Goal: Task Accomplishment & Management: Manage account settings

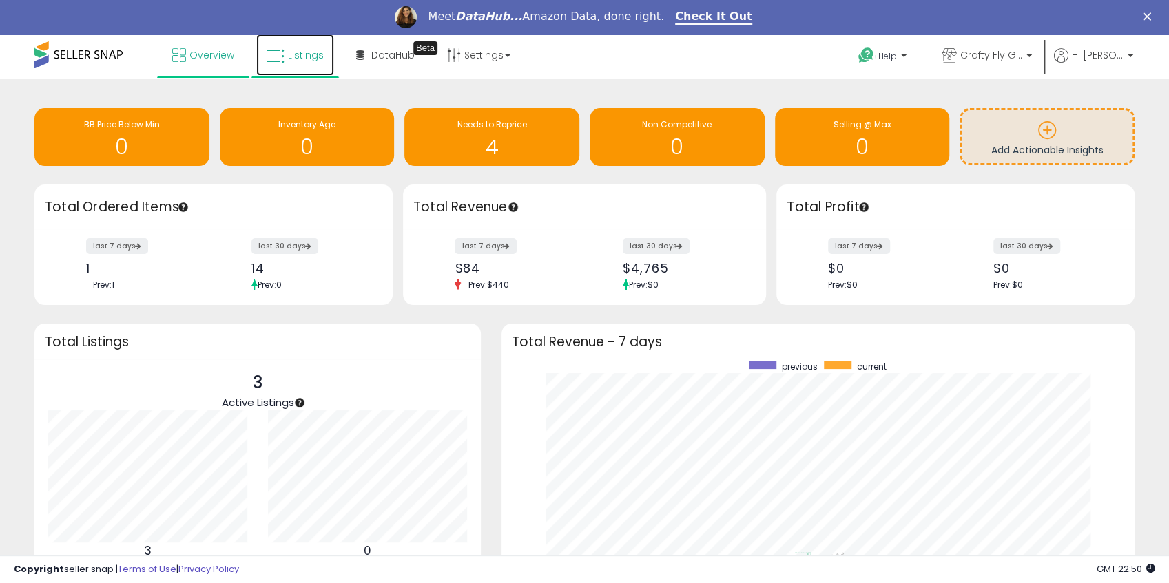
click at [296, 59] on span "Listings" at bounding box center [306, 55] width 36 height 14
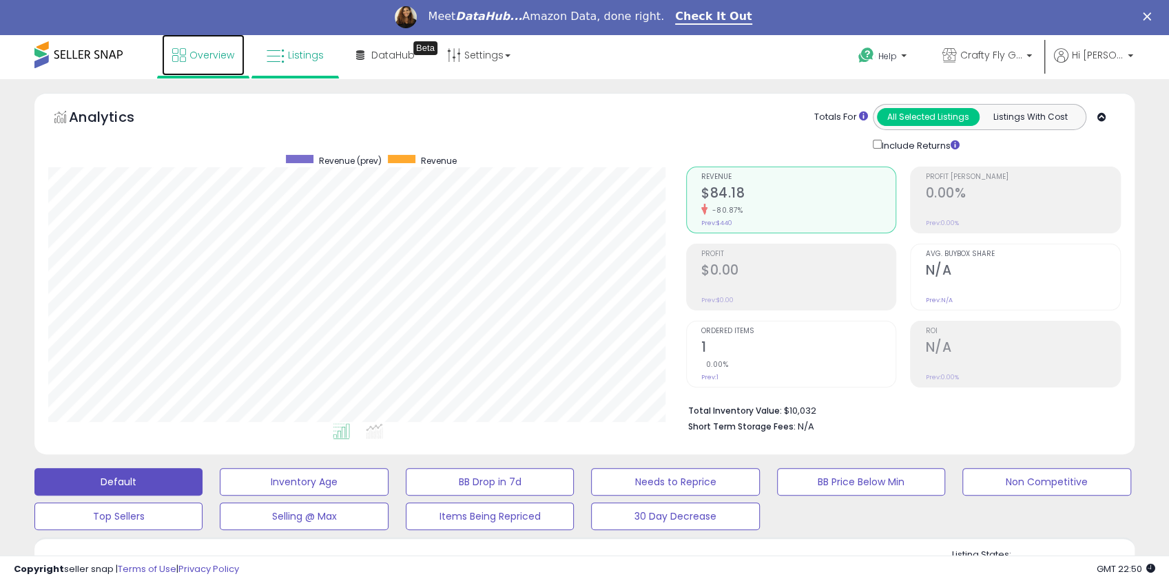
click at [186, 57] on icon at bounding box center [179, 55] width 14 height 14
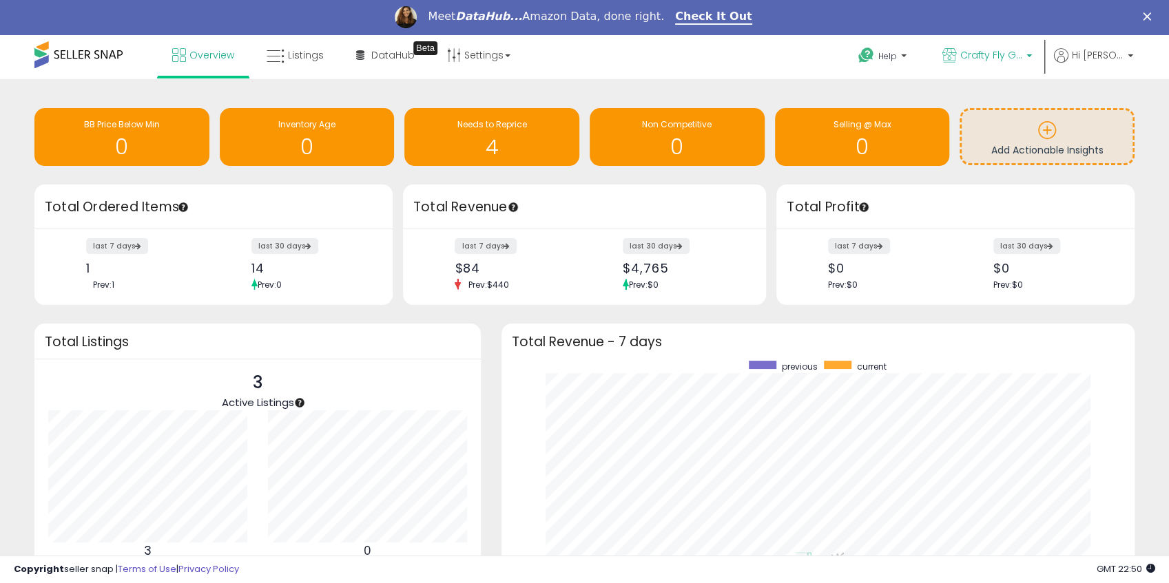
click at [1032, 56] on b at bounding box center [1029, 59] width 6 height 10
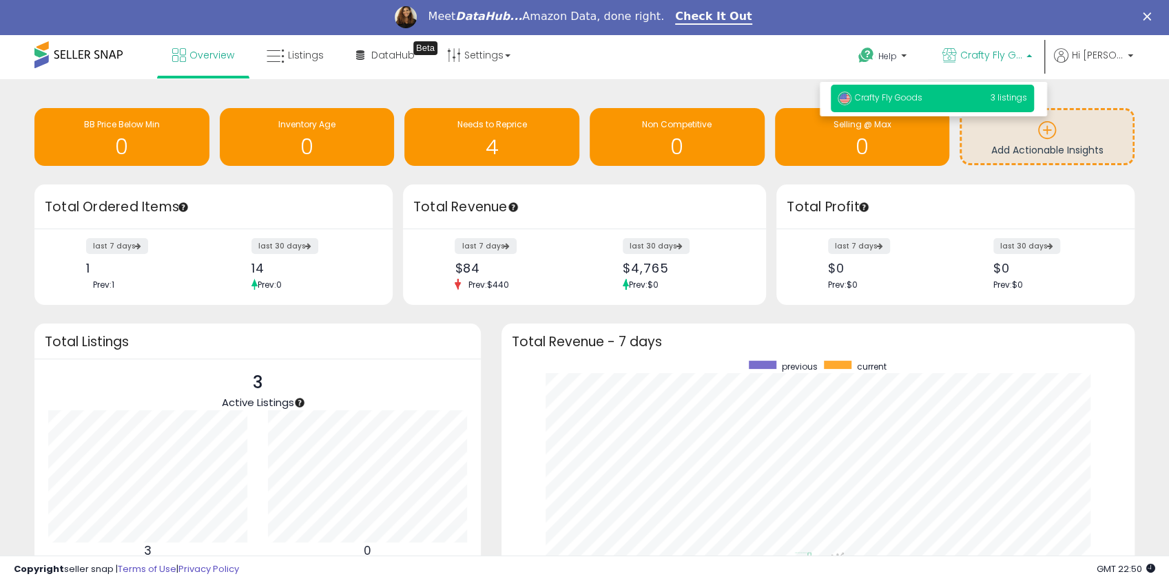
click at [1032, 56] on b at bounding box center [1029, 53] width 6 height 10
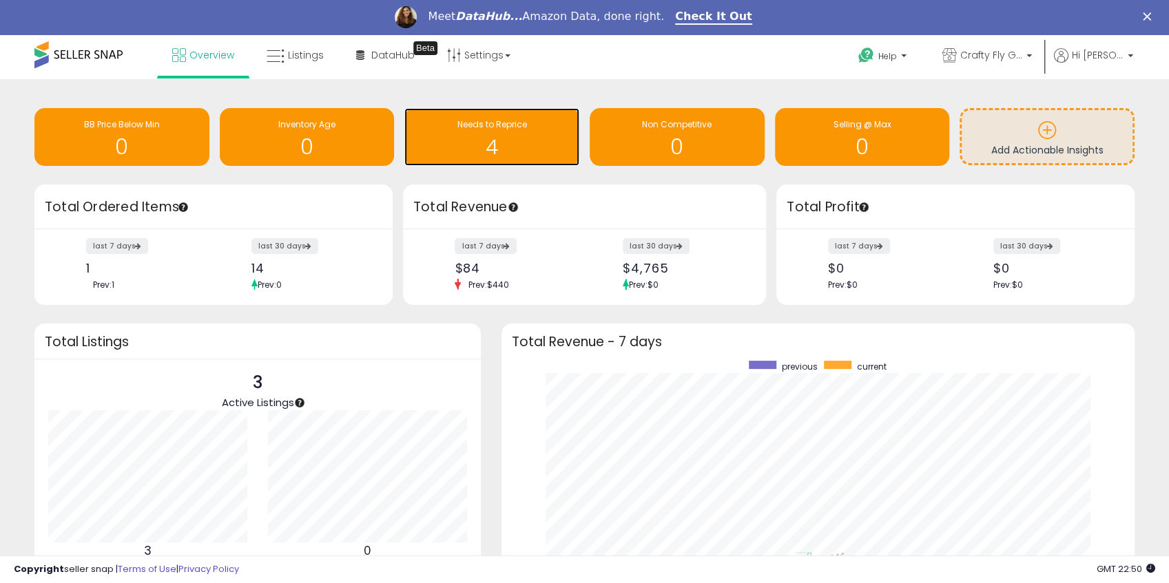
click at [501, 131] on div "Needs to Reprice" at bounding box center [491, 124] width 161 height 13
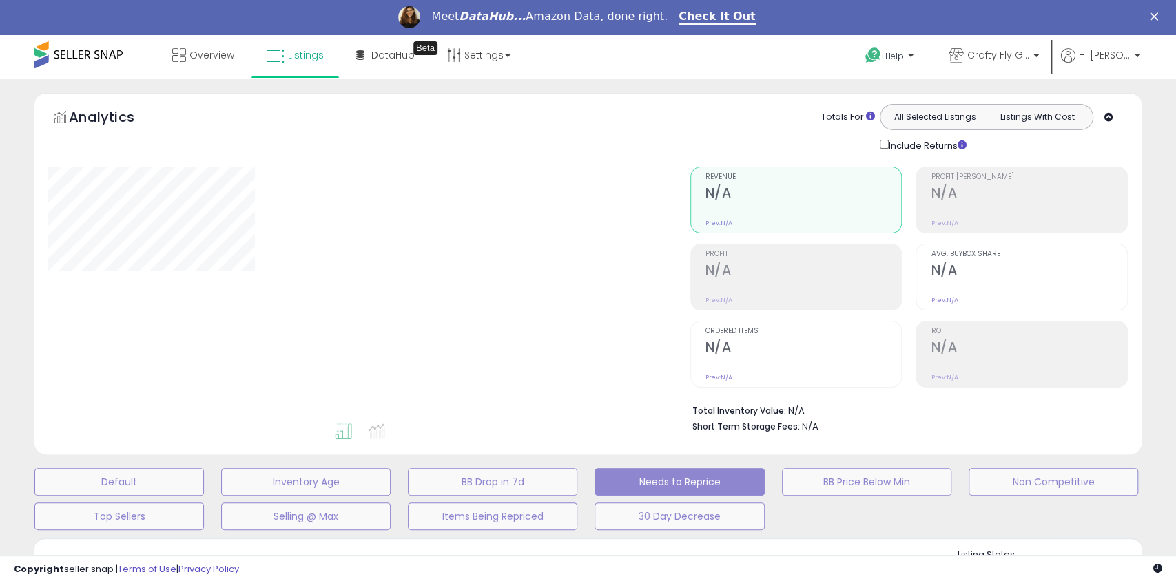
select select "**"
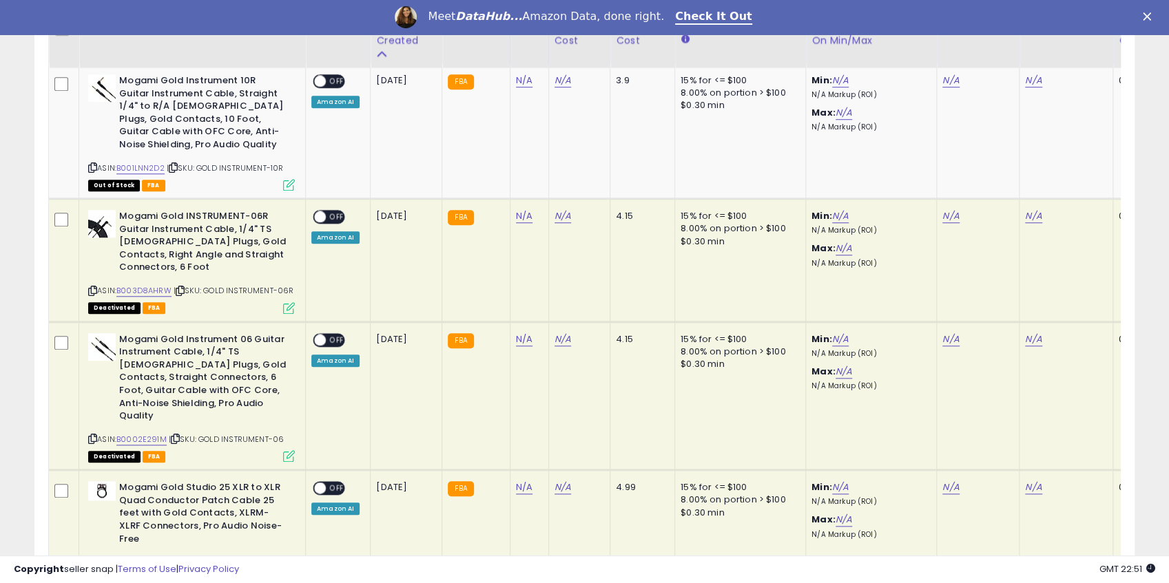
scroll to position [744, 0]
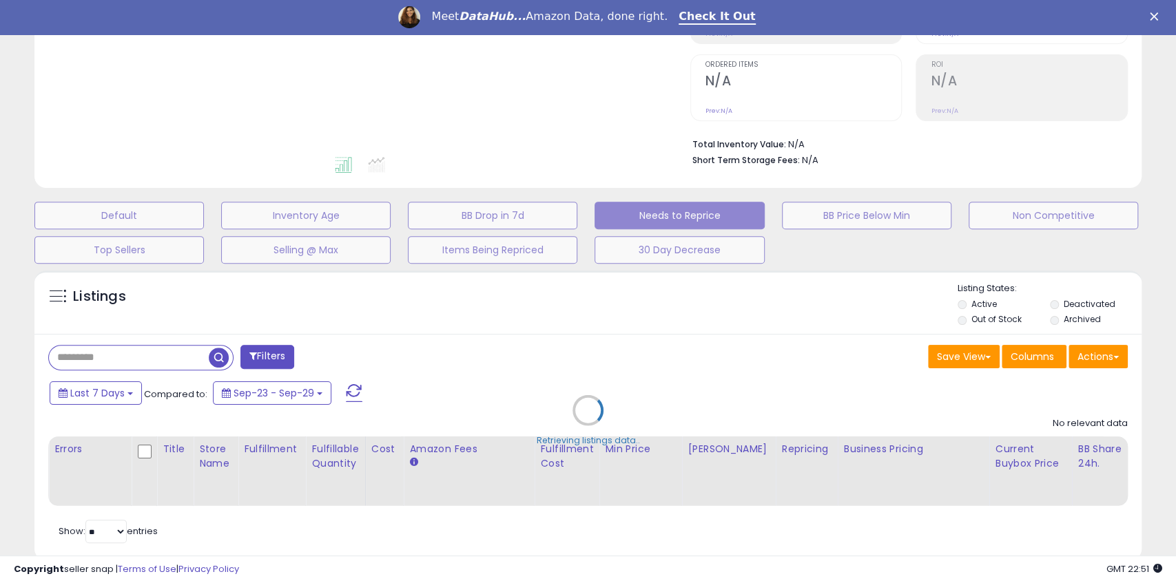
select select "**"
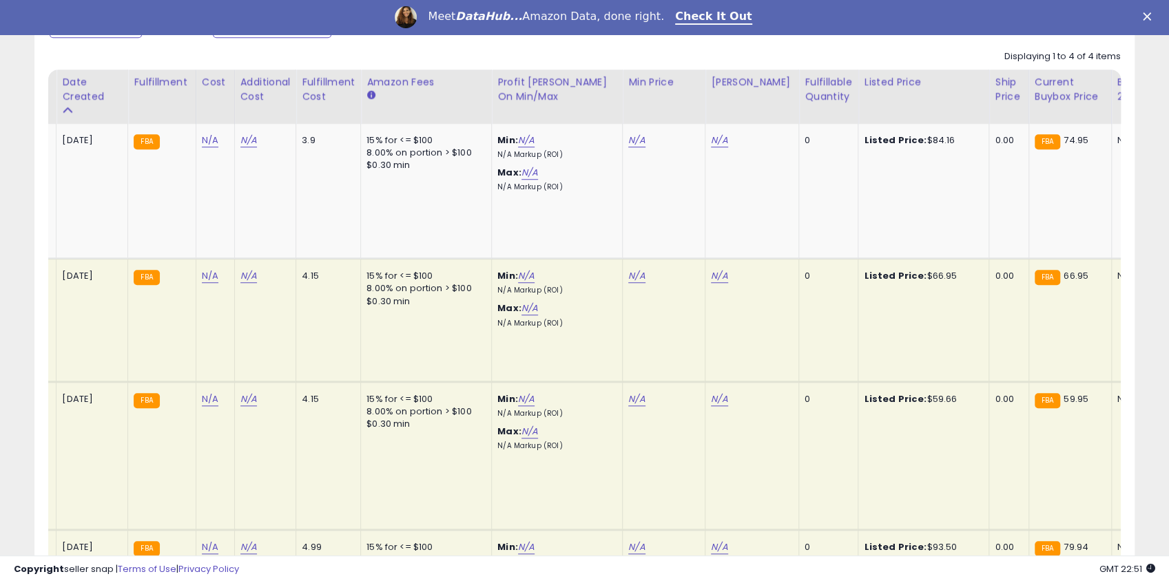
scroll to position [0, 300]
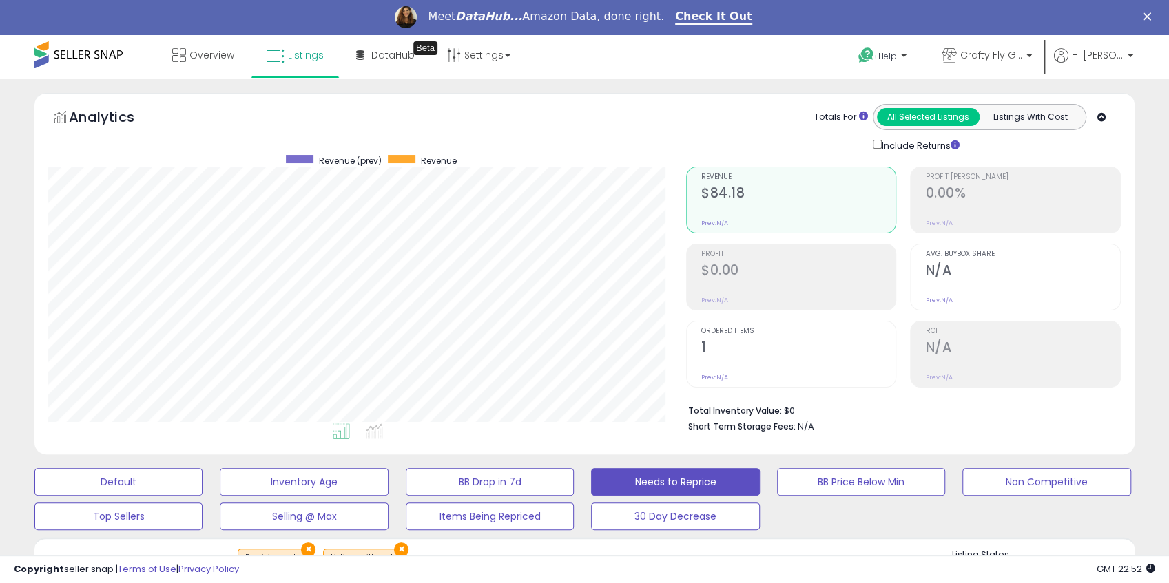
drag, startPoint x: 630, startPoint y: 402, endPoint x: 558, endPoint y: 123, distance: 288.0
click at [197, 55] on span "Overview" at bounding box center [211, 55] width 45 height 14
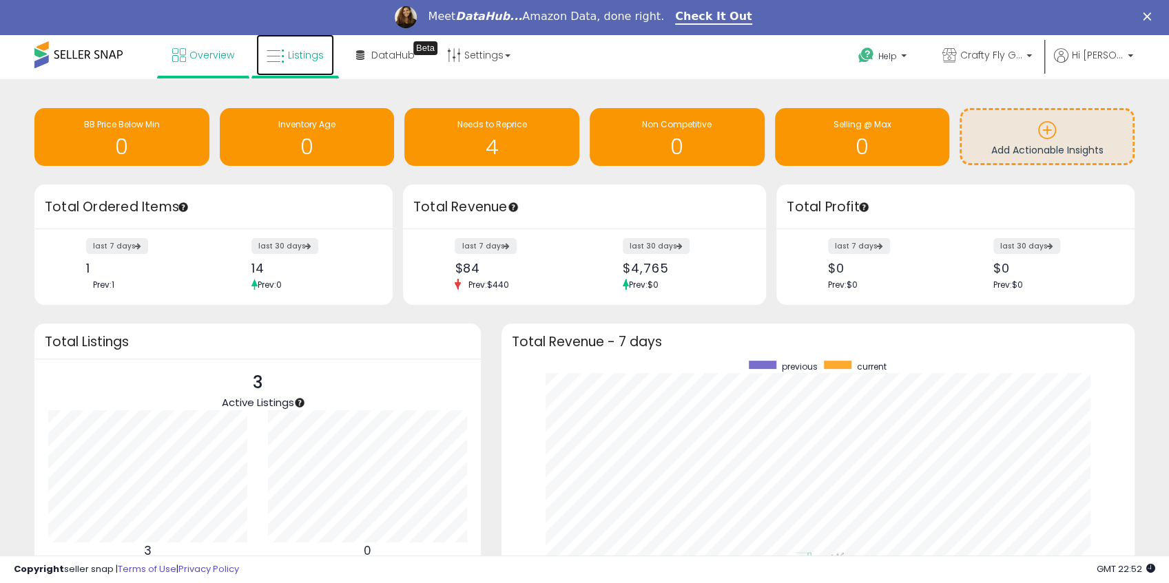
click at [296, 61] on link "Listings" at bounding box center [295, 54] width 78 height 41
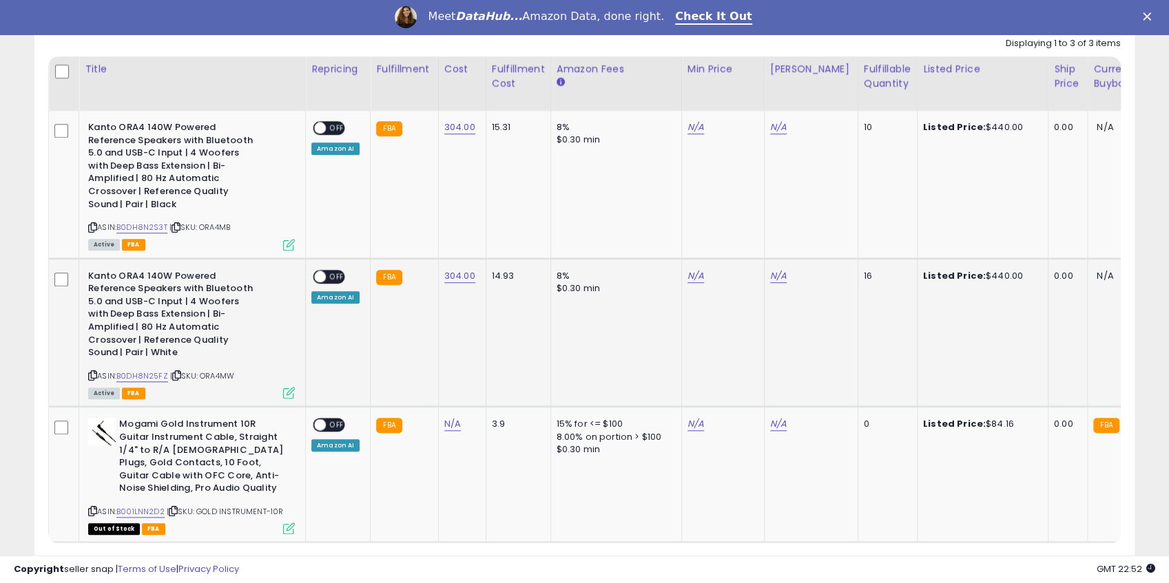
scroll to position [643, 0]
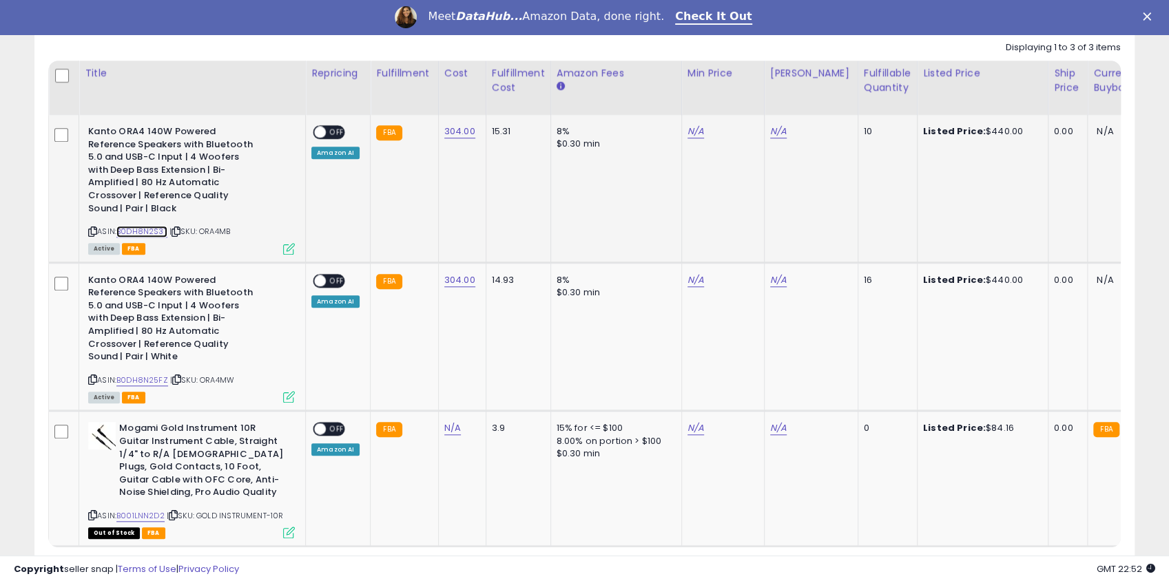
click at [145, 231] on link "B0DH8N2S3T" at bounding box center [141, 232] width 51 height 12
drag, startPoint x: 453, startPoint y: 130, endPoint x: 468, endPoint y: 131, distance: 15.2
click at [468, 131] on td "304.00" at bounding box center [462, 188] width 48 height 147
copy link "304.00"
click at [689, 132] on link "N/A" at bounding box center [695, 132] width 17 height 14
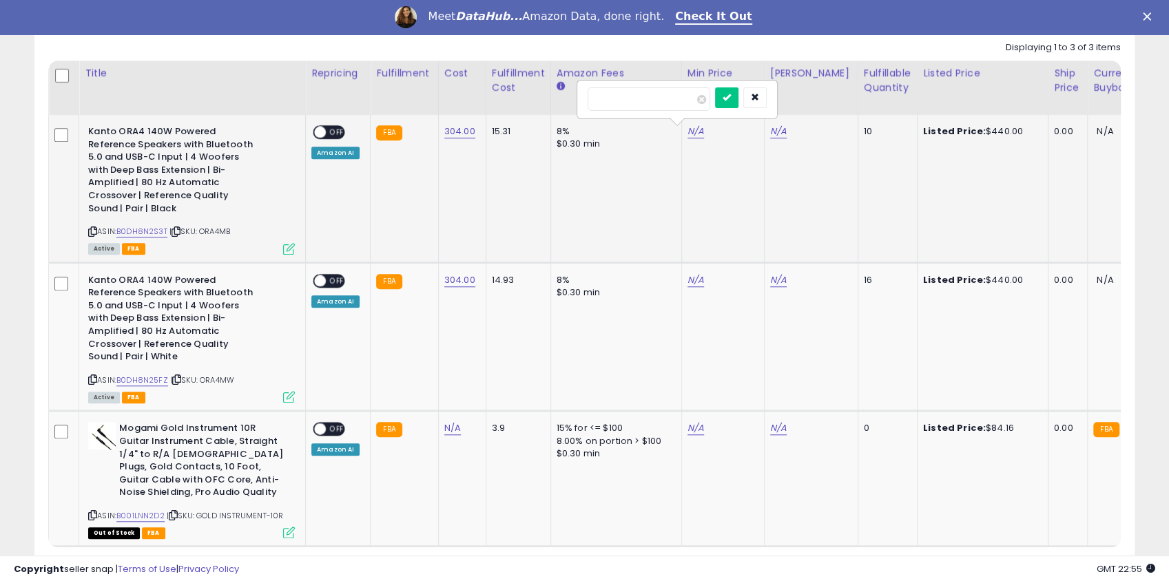
click at [684, 95] on input "number" at bounding box center [649, 98] width 123 height 23
type input "******"
click at [731, 94] on icon "submit" at bounding box center [727, 97] width 8 height 8
click at [779, 131] on link "N/A" at bounding box center [778, 132] width 17 height 14
click at [747, 90] on input "number" at bounding box center [731, 98] width 123 height 23
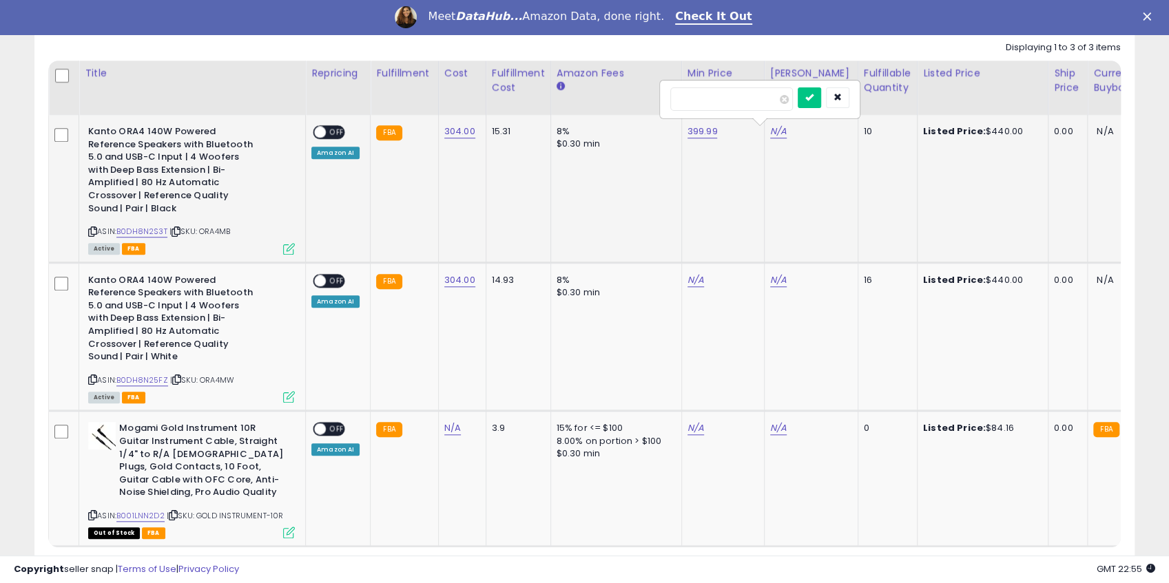
click at [725, 90] on input "number" at bounding box center [731, 98] width 123 height 23
type input "***"
click button "submit" at bounding box center [809, 97] width 23 height 21
click at [154, 376] on link "B0DH8N25FZ" at bounding box center [142, 381] width 52 height 12
drag, startPoint x: 435, startPoint y: 275, endPoint x: 468, endPoint y: 282, distance: 33.3
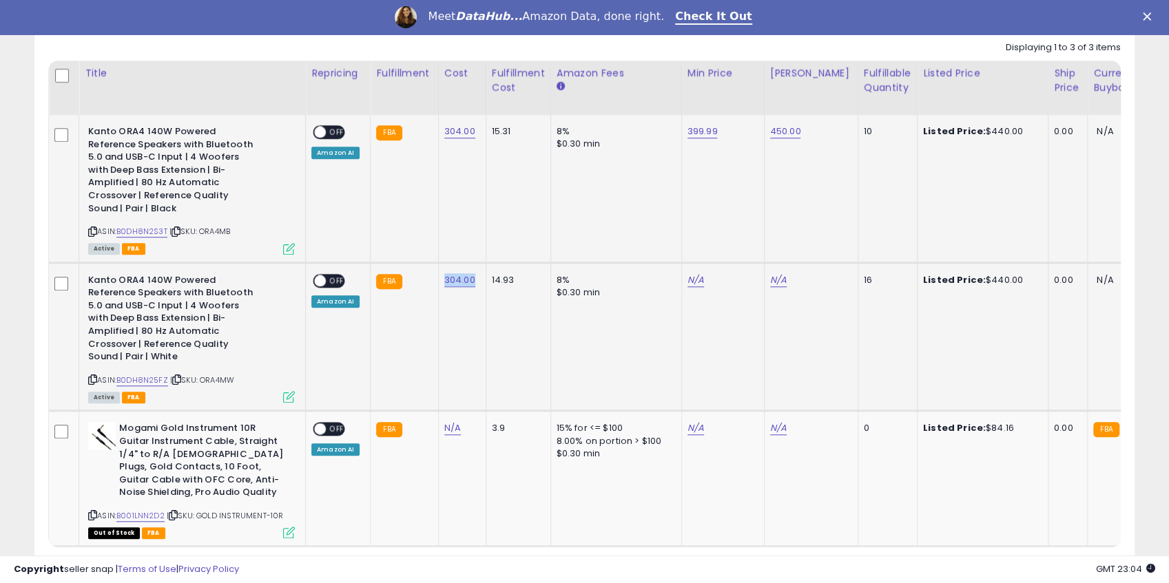
click at [468, 282] on td "304.00" at bounding box center [462, 336] width 48 height 149
copy link "304.00"
click at [692, 284] on link "N/A" at bounding box center [695, 280] width 17 height 14
click at [672, 250] on input "number" at bounding box center [649, 247] width 123 height 23
type input "******"
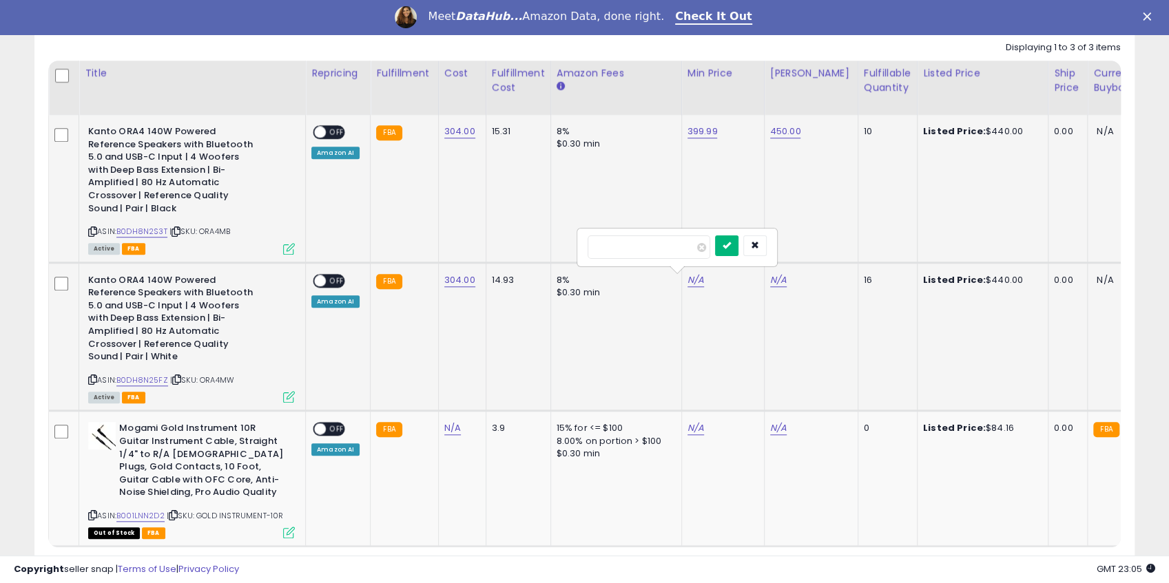
click at [738, 244] on button "submit" at bounding box center [726, 246] width 23 height 21
click at [778, 276] on link "N/A" at bounding box center [778, 280] width 17 height 14
click at [741, 252] on input "number" at bounding box center [731, 247] width 123 height 23
type input "***"
click at [814, 243] on icon "submit" at bounding box center [809, 245] width 8 height 8
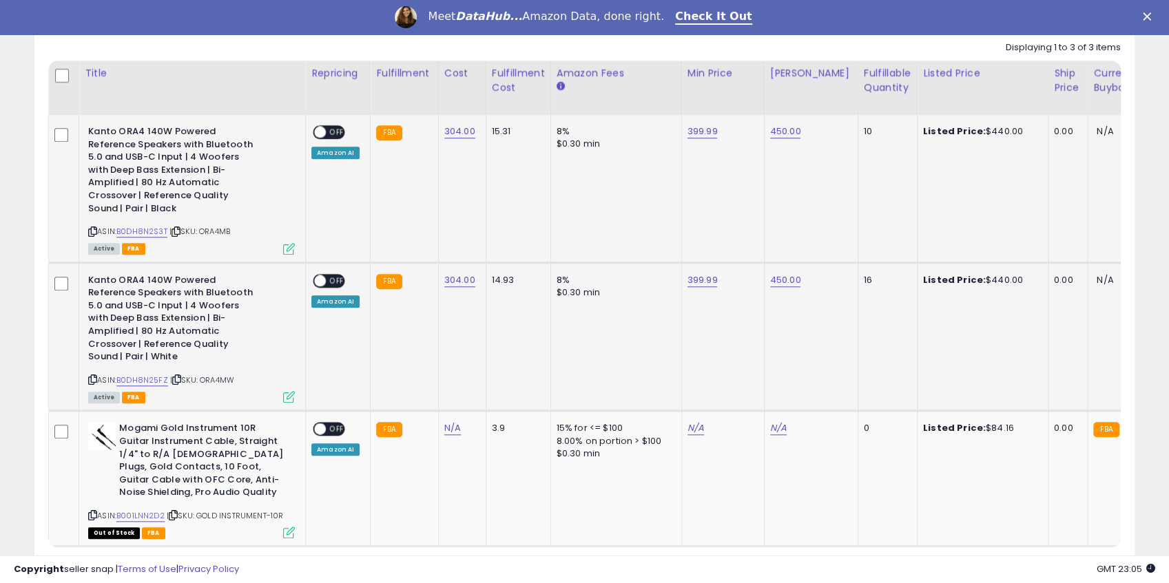
click at [652, 185] on td "8% $0.30 min" at bounding box center [615, 188] width 131 height 147
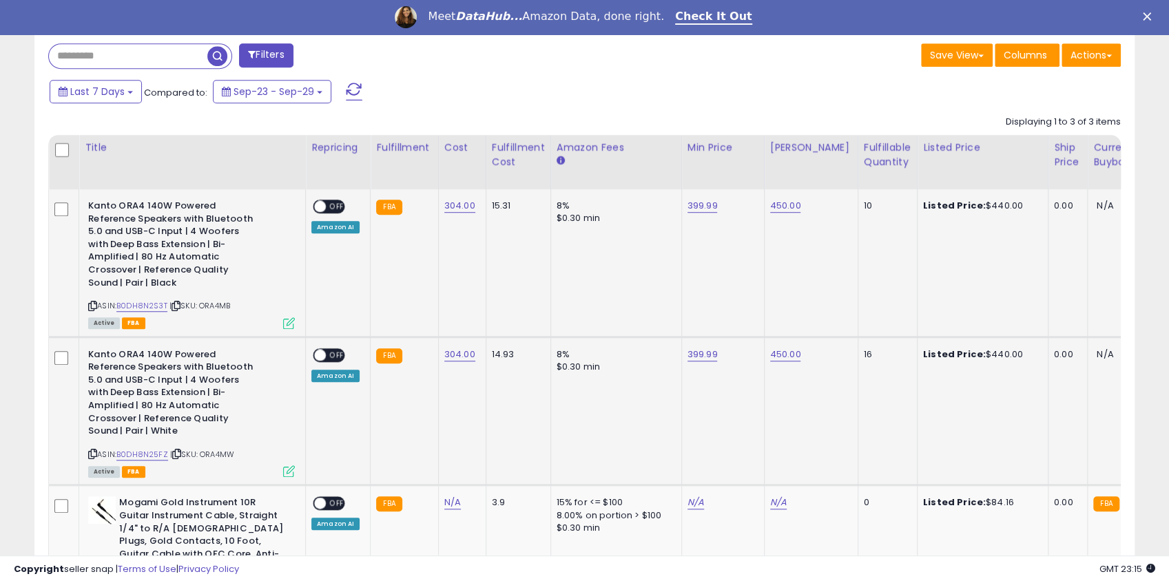
scroll to position [597, 0]
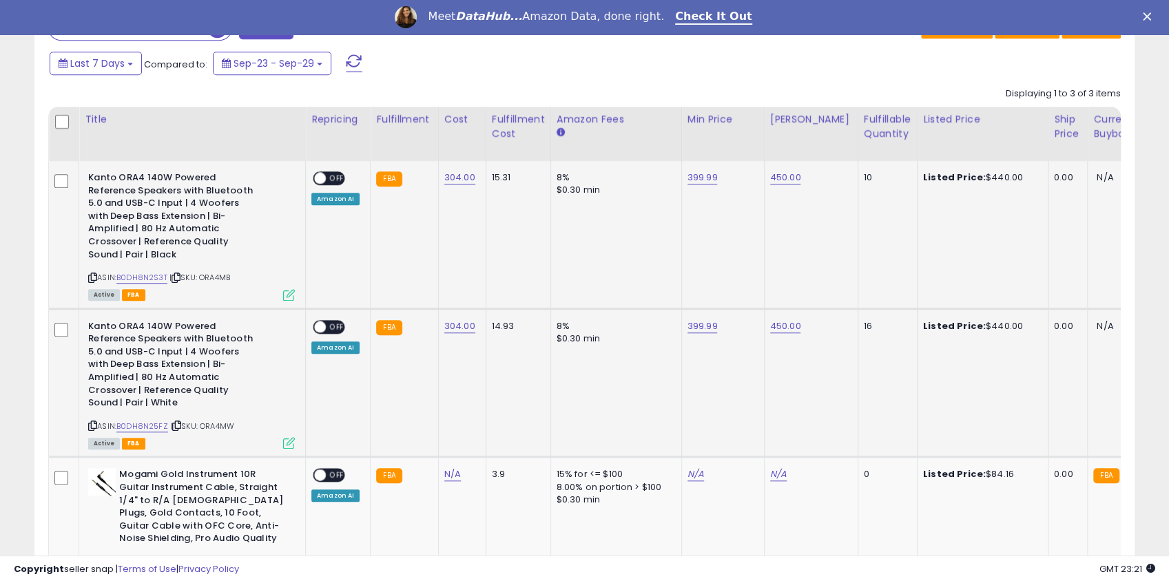
click at [328, 176] on span "OFF" at bounding box center [337, 179] width 22 height 12
click at [326, 330] on div "ON OFF" at bounding box center [314, 327] width 32 height 12
click at [328, 320] on div "ON OFF" at bounding box center [329, 327] width 32 height 14
click at [322, 325] on span at bounding box center [320, 327] width 12 height 12
click at [324, 326] on span at bounding box center [320, 327] width 12 height 12
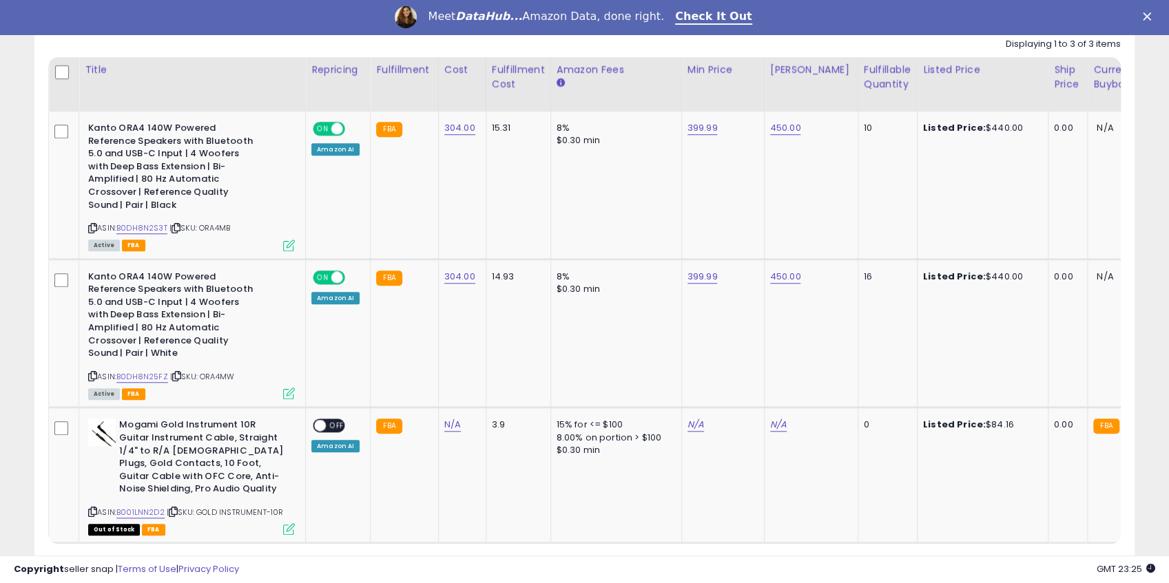
scroll to position [643, 0]
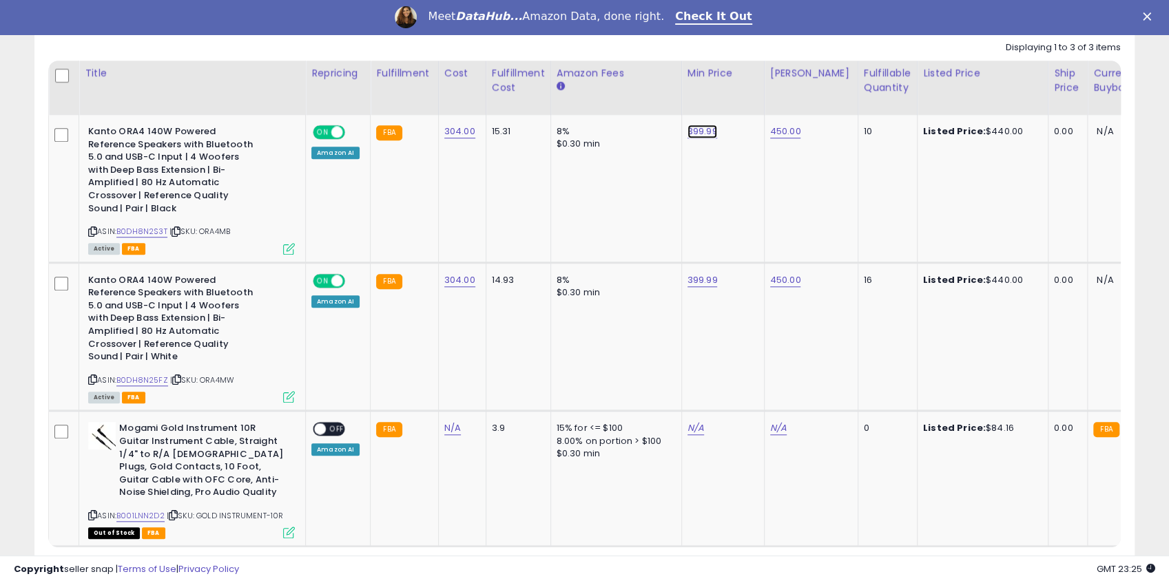
click at [700, 132] on link "399.99" at bounding box center [702, 132] width 30 height 14
drag, startPoint x: 664, startPoint y: 96, endPoint x: 588, endPoint y: 96, distance: 75.8
click at [588, 96] on div "******" at bounding box center [684, 99] width 198 height 37
type input "***"
click at [738, 93] on icon "submit" at bounding box center [733, 97] width 8 height 8
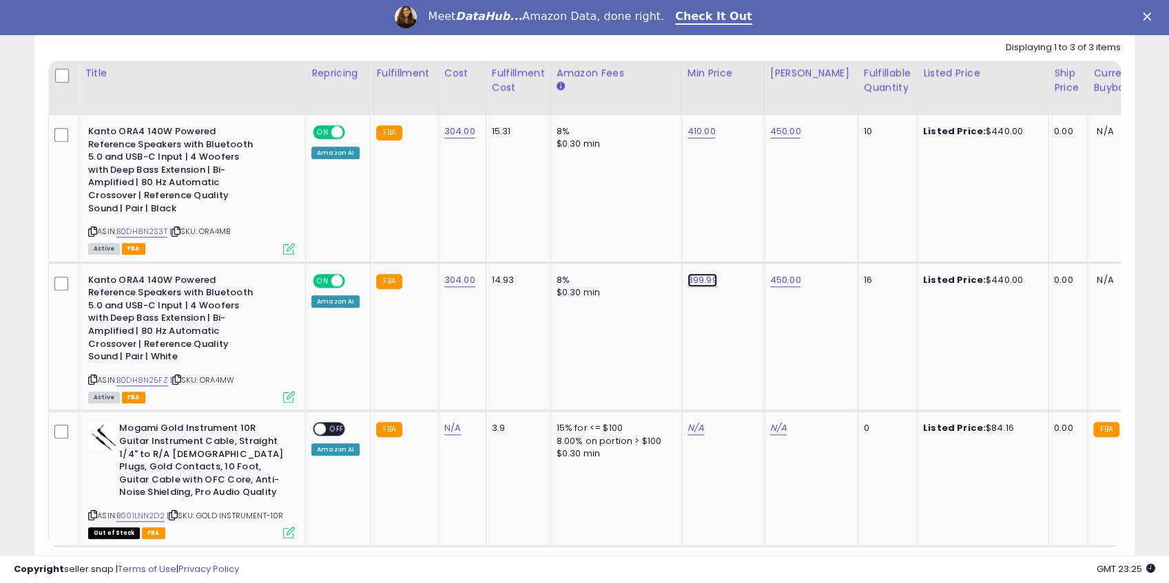
click at [690, 280] on link "399.99" at bounding box center [702, 280] width 30 height 14
drag, startPoint x: 639, startPoint y: 249, endPoint x: 596, endPoint y: 247, distance: 42.7
click at [596, 247] on input "******" at bounding box center [655, 247] width 123 height 23
type input "***"
click at [738, 244] on icon "submit" at bounding box center [733, 245] width 8 height 8
